Goal: Information Seeking & Learning: Find specific page/section

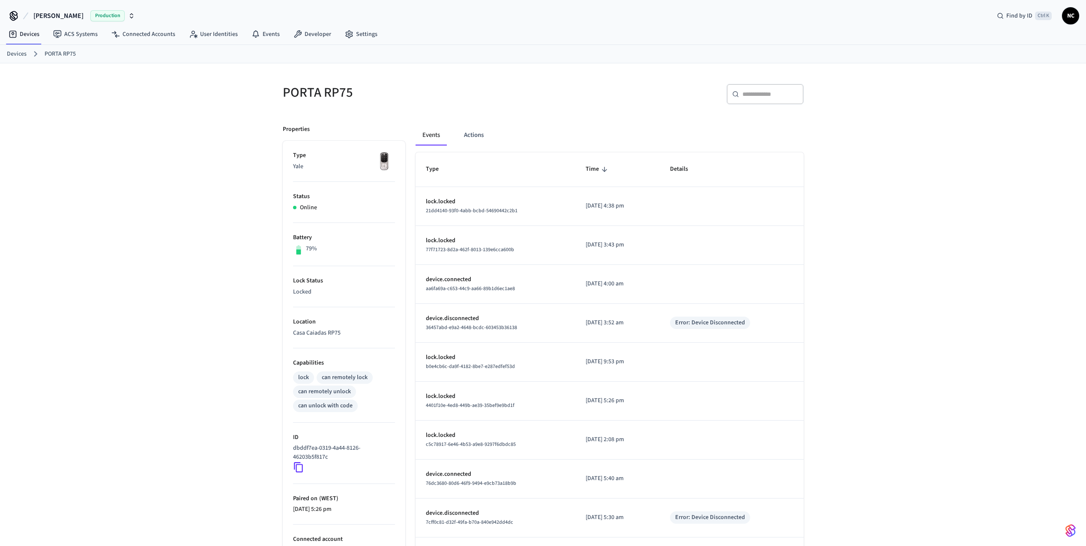
click at [304, 379] on div "lock" at bounding box center [303, 377] width 11 height 9
click at [469, 137] on button "Actions" at bounding box center [473, 135] width 33 height 21
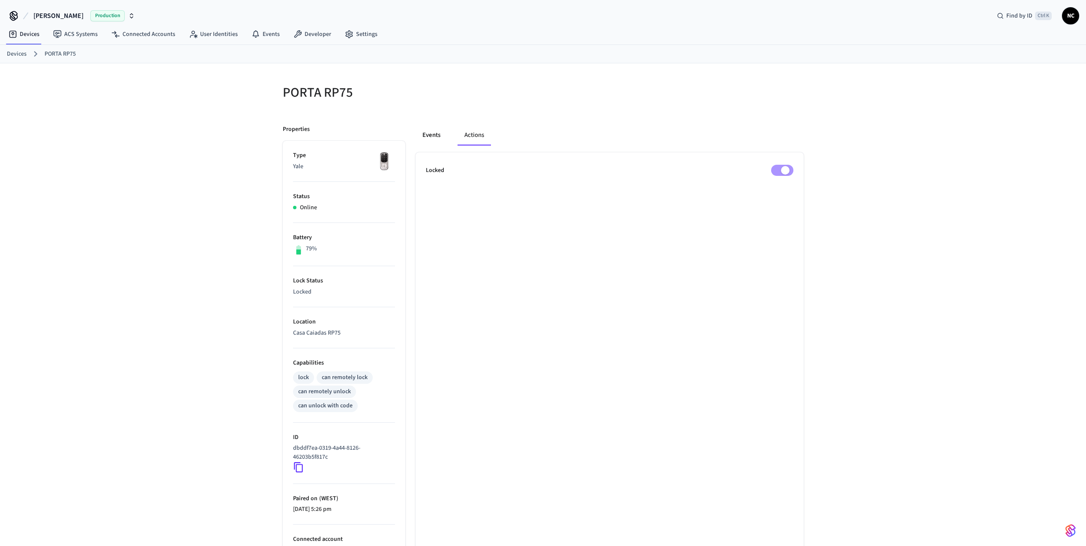
click at [424, 139] on button "Events" at bounding box center [431, 135] width 32 height 21
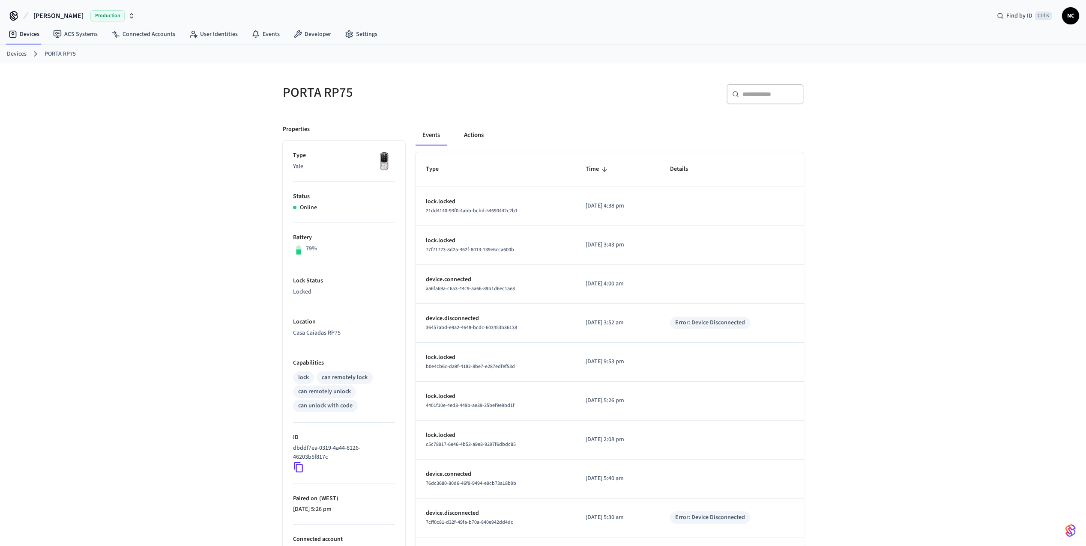
click at [471, 142] on button "Actions" at bounding box center [473, 135] width 33 height 21
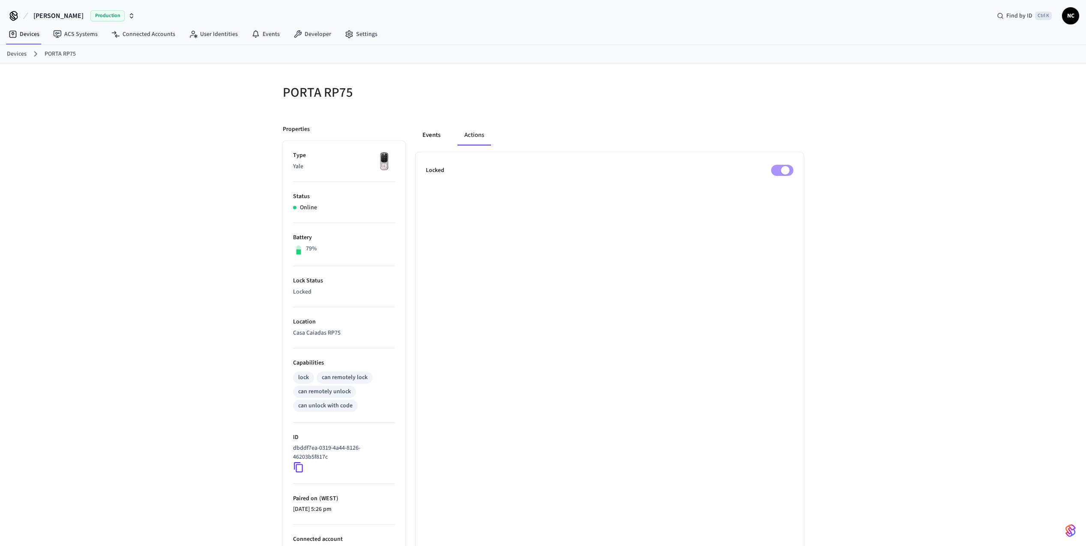
click at [435, 138] on button "Events" at bounding box center [431, 135] width 32 height 21
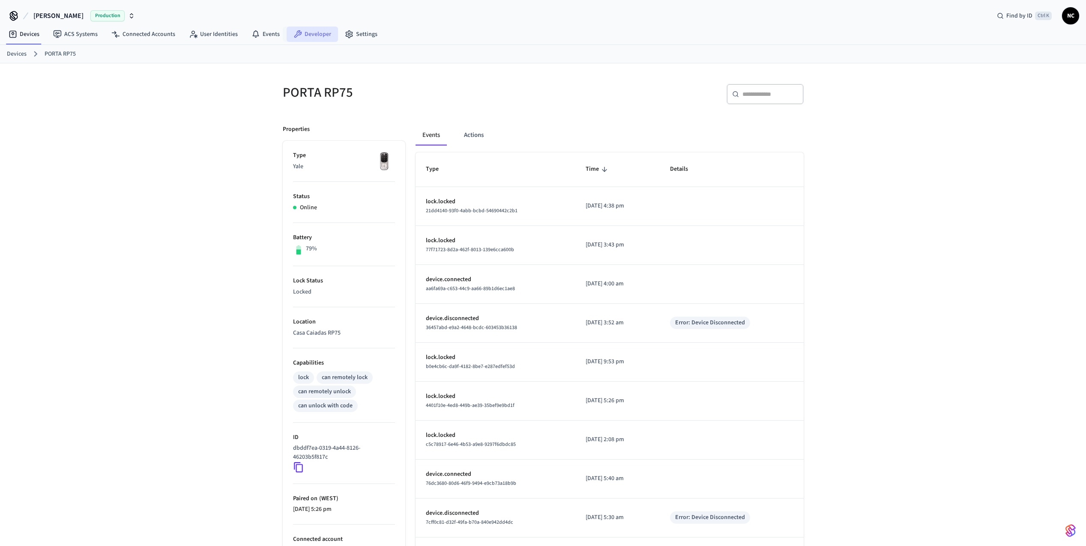
click at [313, 37] on link "Developer" at bounding box center [311, 34] width 51 height 15
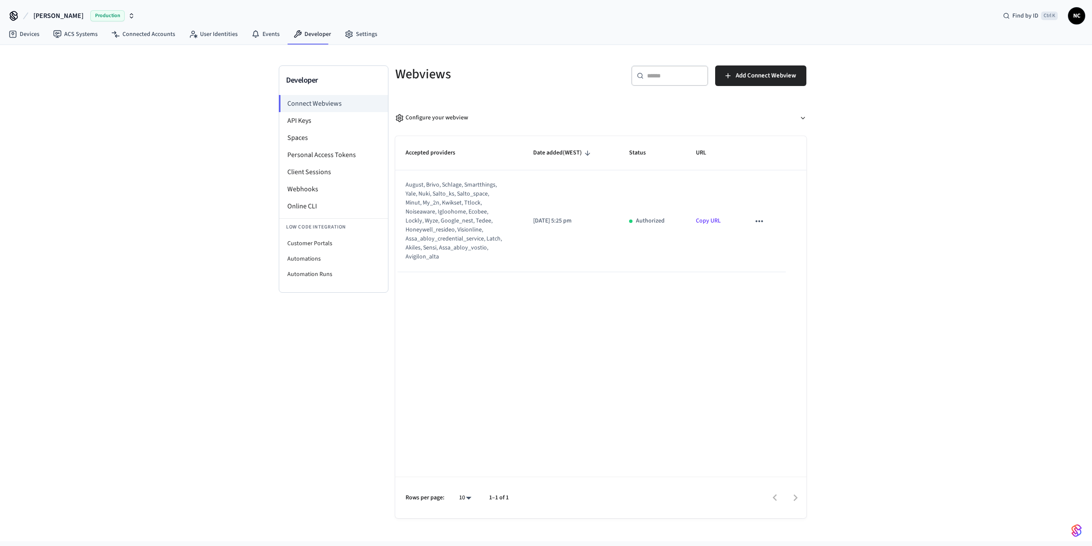
click at [442, 218] on div "august, brivo, schlage, smartthings, yale, nuki, salto_ks, salto_space, minut, …" at bounding box center [454, 221] width 96 height 81
click at [757, 221] on icon "sticky table" at bounding box center [759, 221] width 11 height 11
click at [757, 221] on div at bounding box center [546, 273] width 1092 height 546
click at [705, 221] on link "Copy URL" at bounding box center [708, 221] width 25 height 9
